Goal: Find contact information: Find contact information

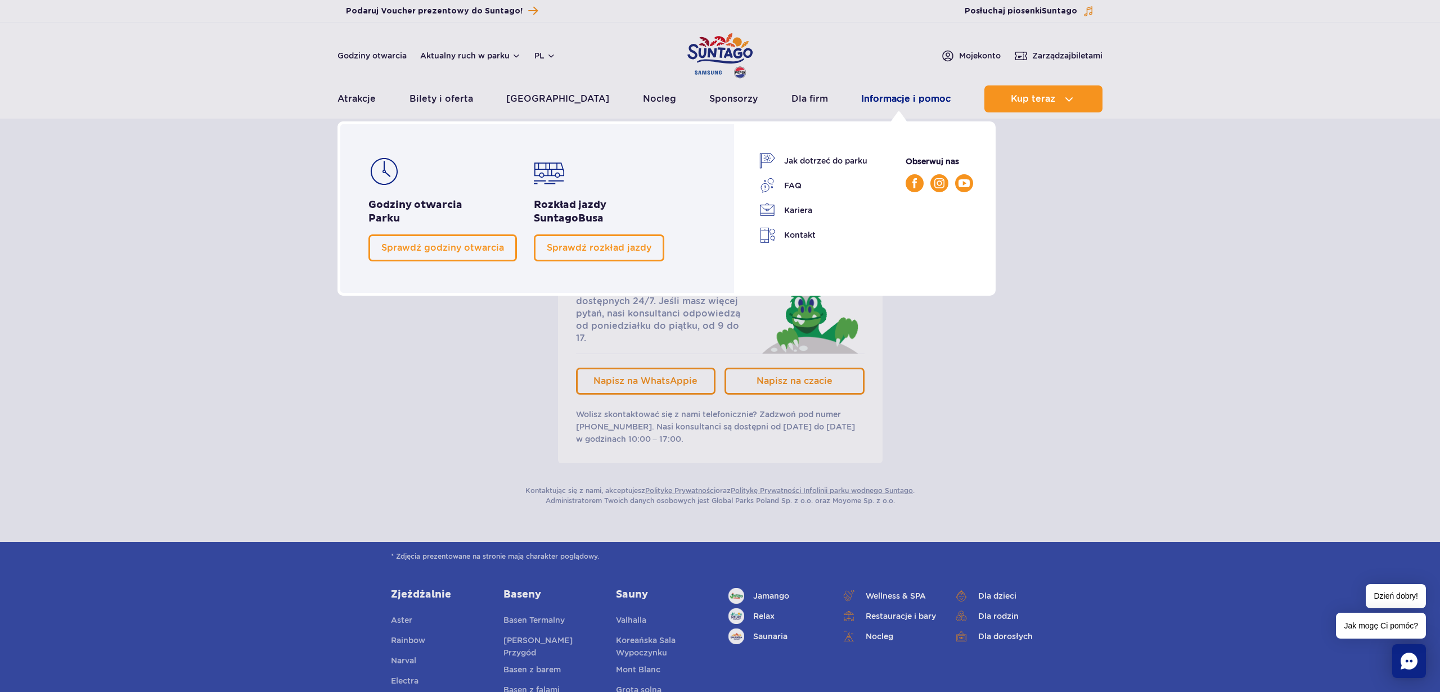
click at [889, 98] on link "Informacje i pomoc" at bounding box center [905, 98] width 89 height 27
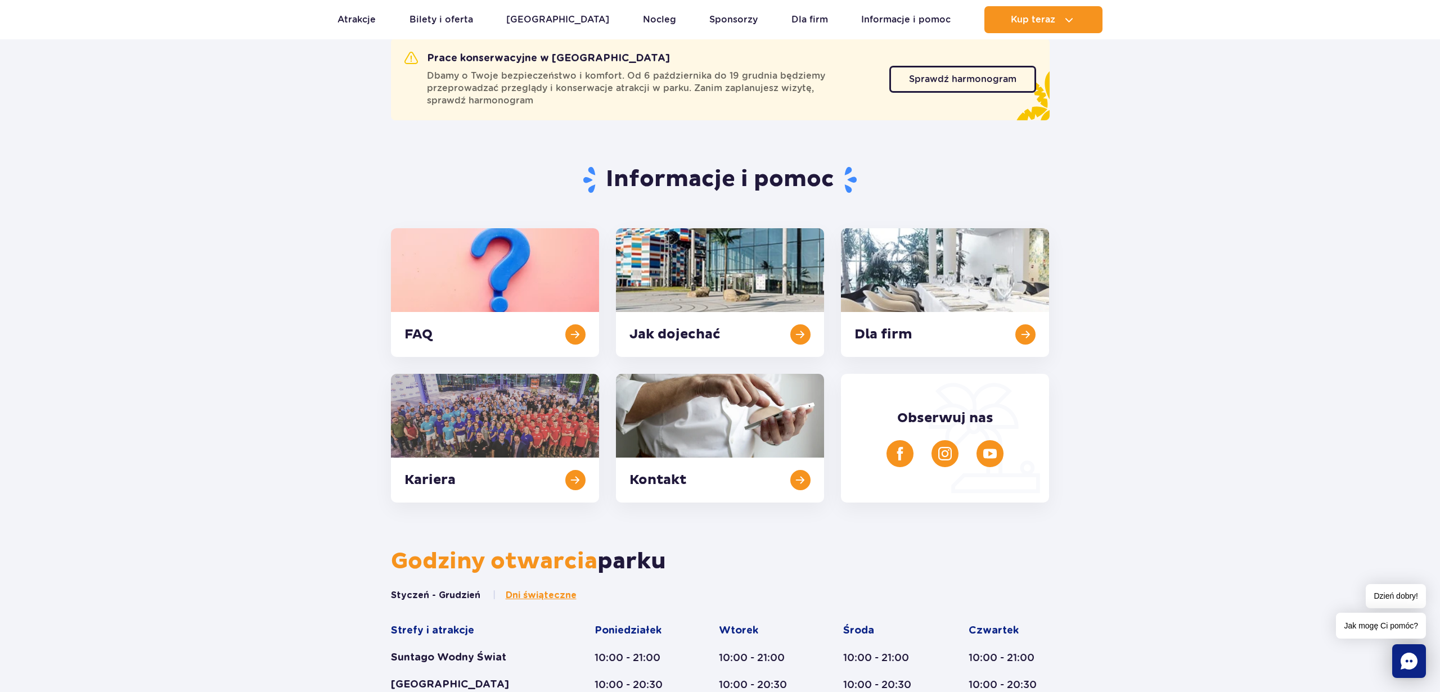
scroll to position [120, 0]
click at [734, 429] on link at bounding box center [720, 437] width 208 height 129
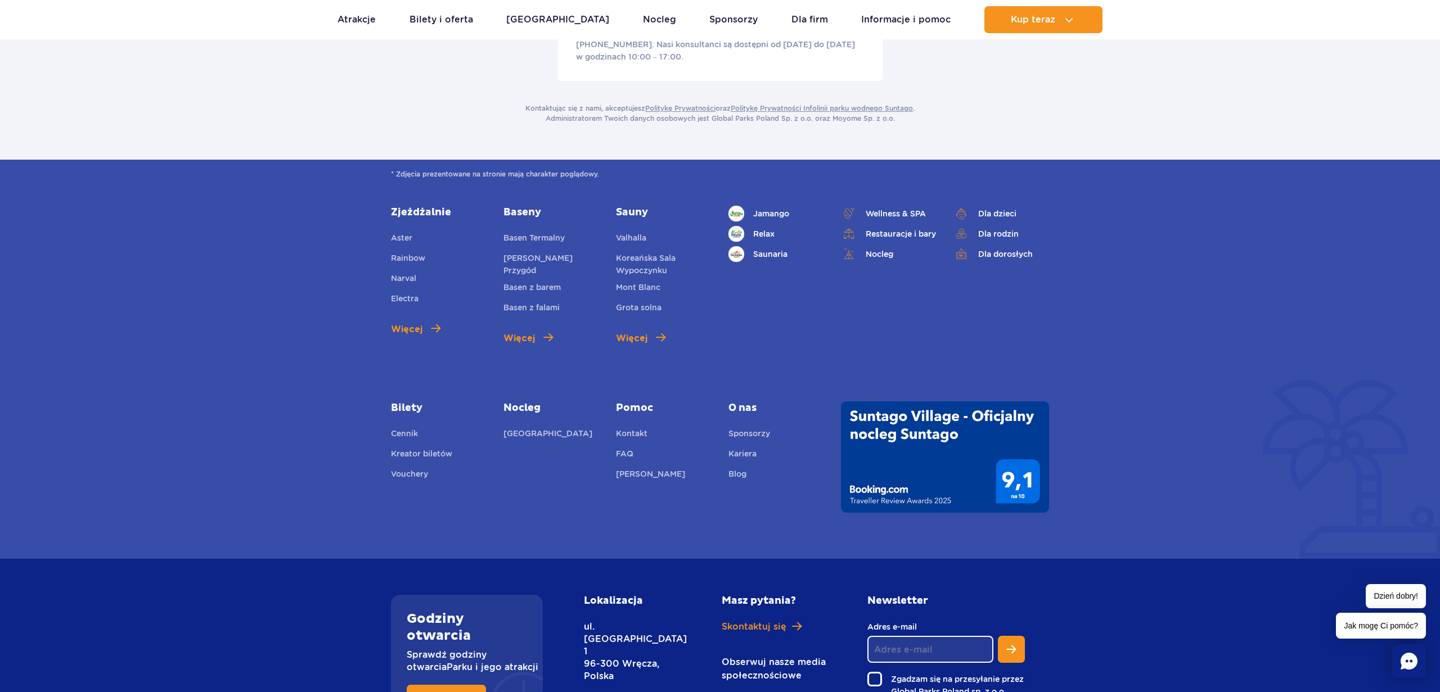
scroll to position [402, 0]
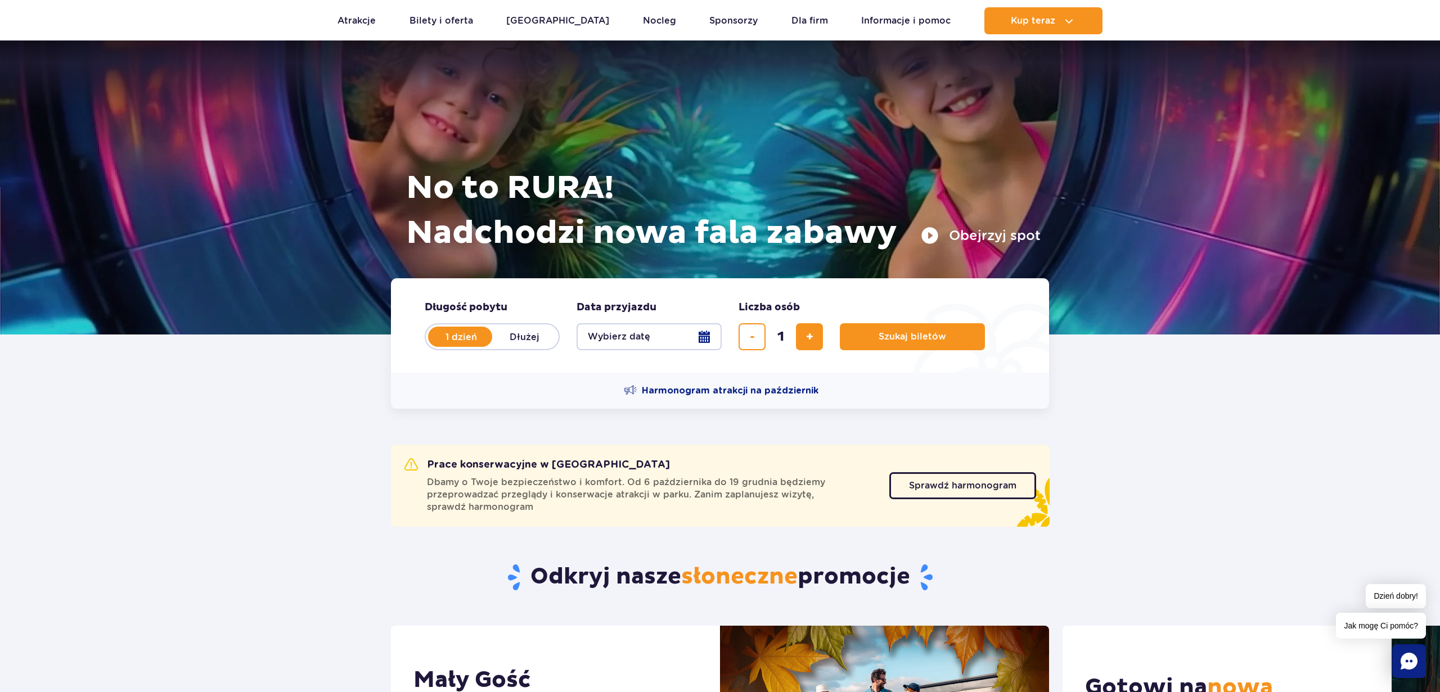
scroll to position [17, 0]
